Goal: Task Accomplishment & Management: Use online tool/utility

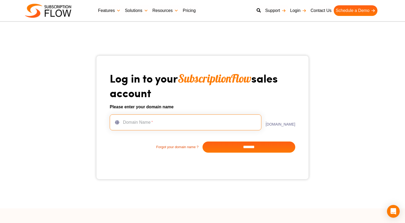
click at [184, 124] on input "text" at bounding box center [186, 122] width 152 height 16
type input "***"
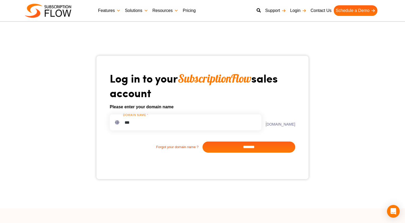
click at [234, 145] on input "*******" at bounding box center [249, 146] width 93 height 11
